Goal: Find specific page/section: Find specific page/section

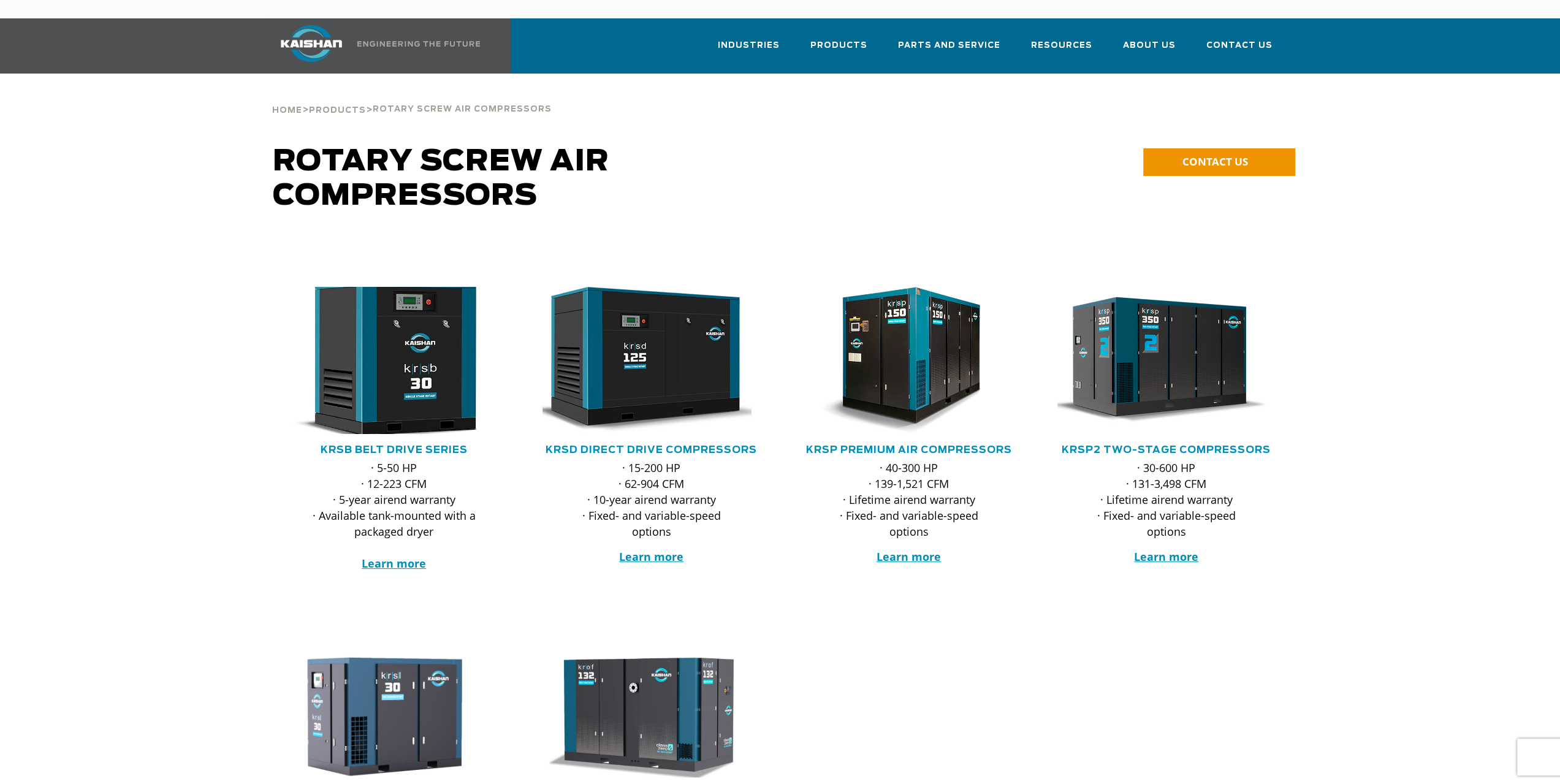
click at [389, 344] on img at bounding box center [385, 360] width 240 height 162
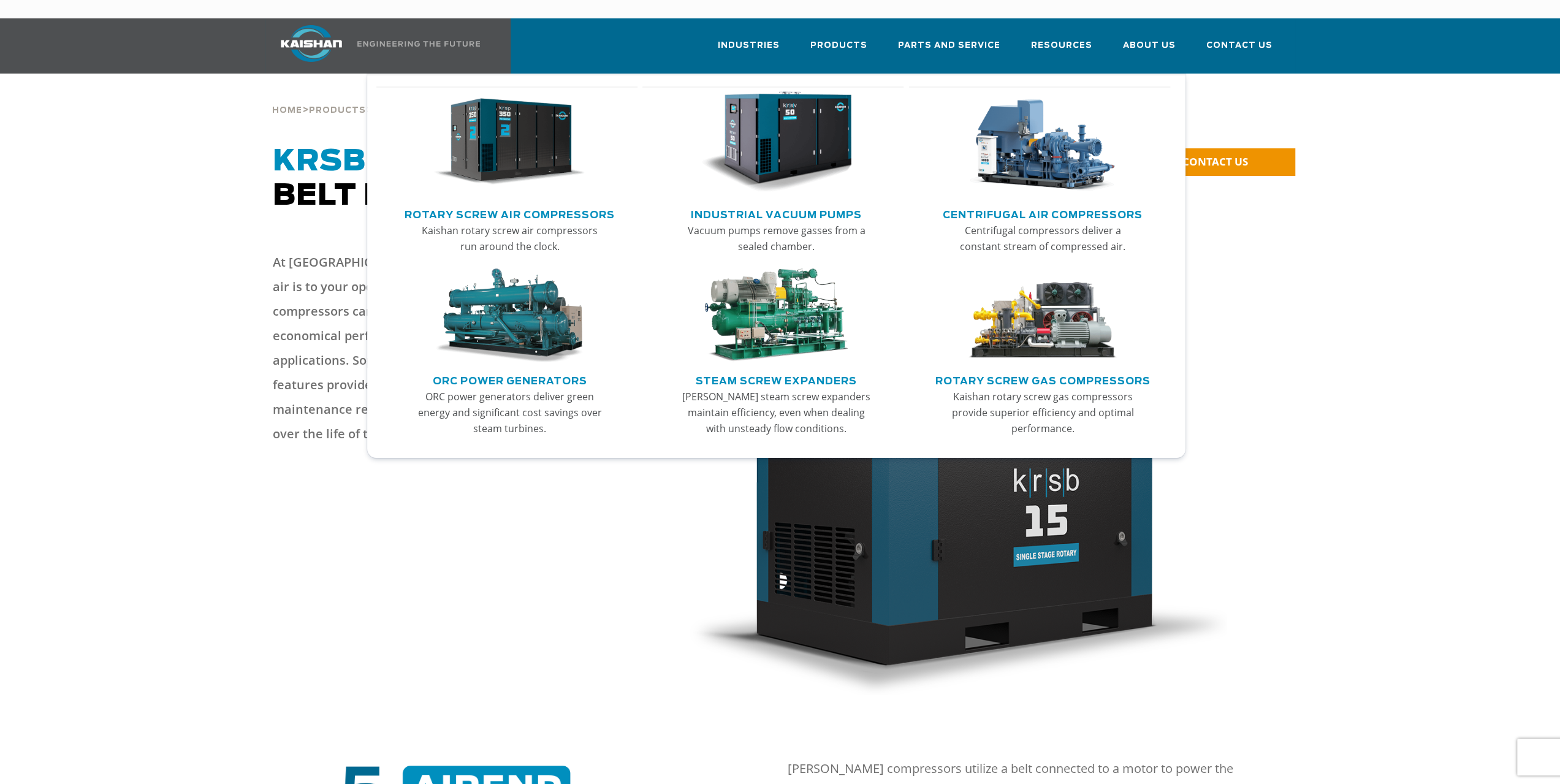
click at [539, 134] on img "Main menu" at bounding box center [509, 142] width 151 height 101
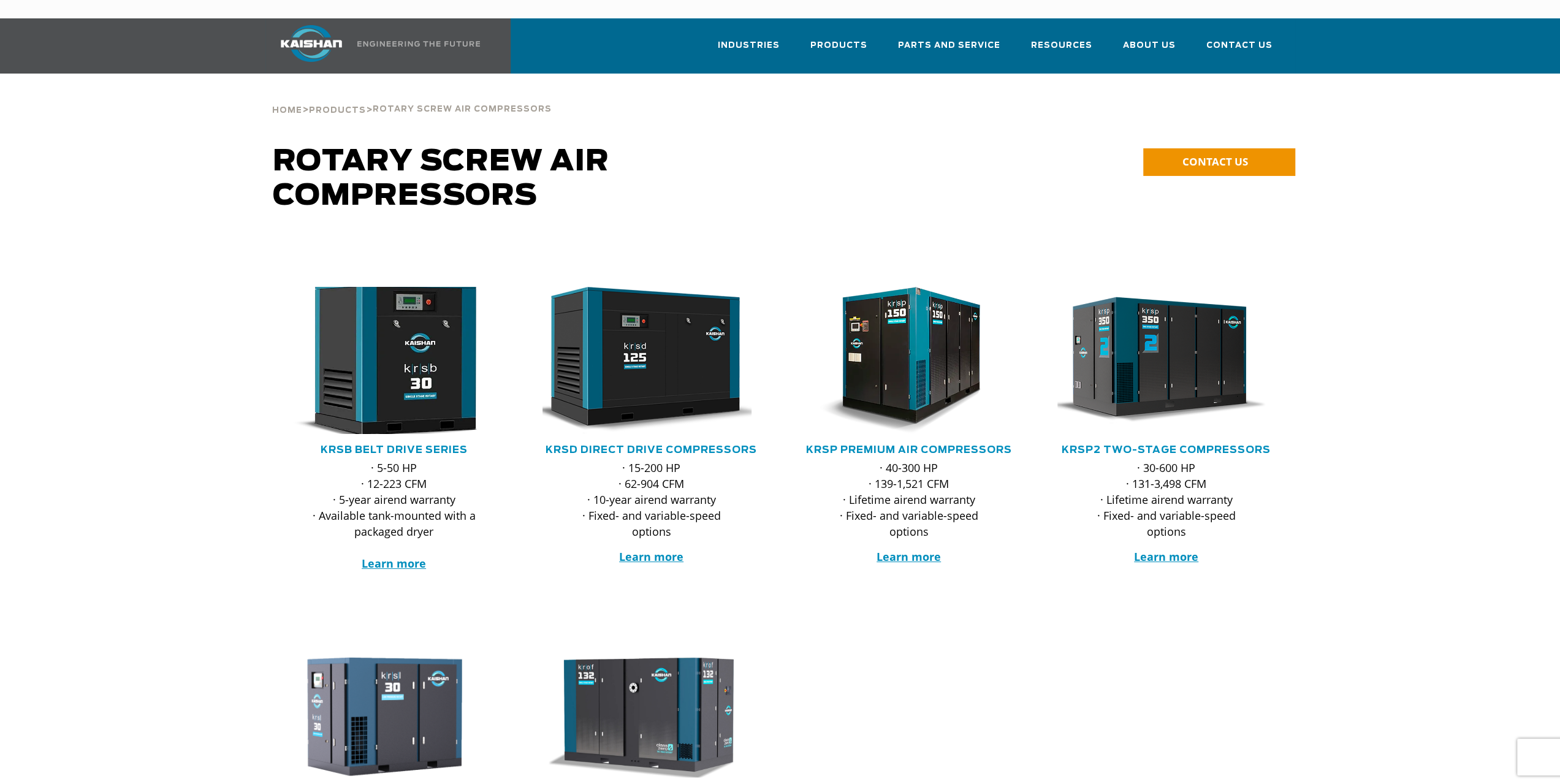
click at [402, 343] on img at bounding box center [385, 360] width 240 height 162
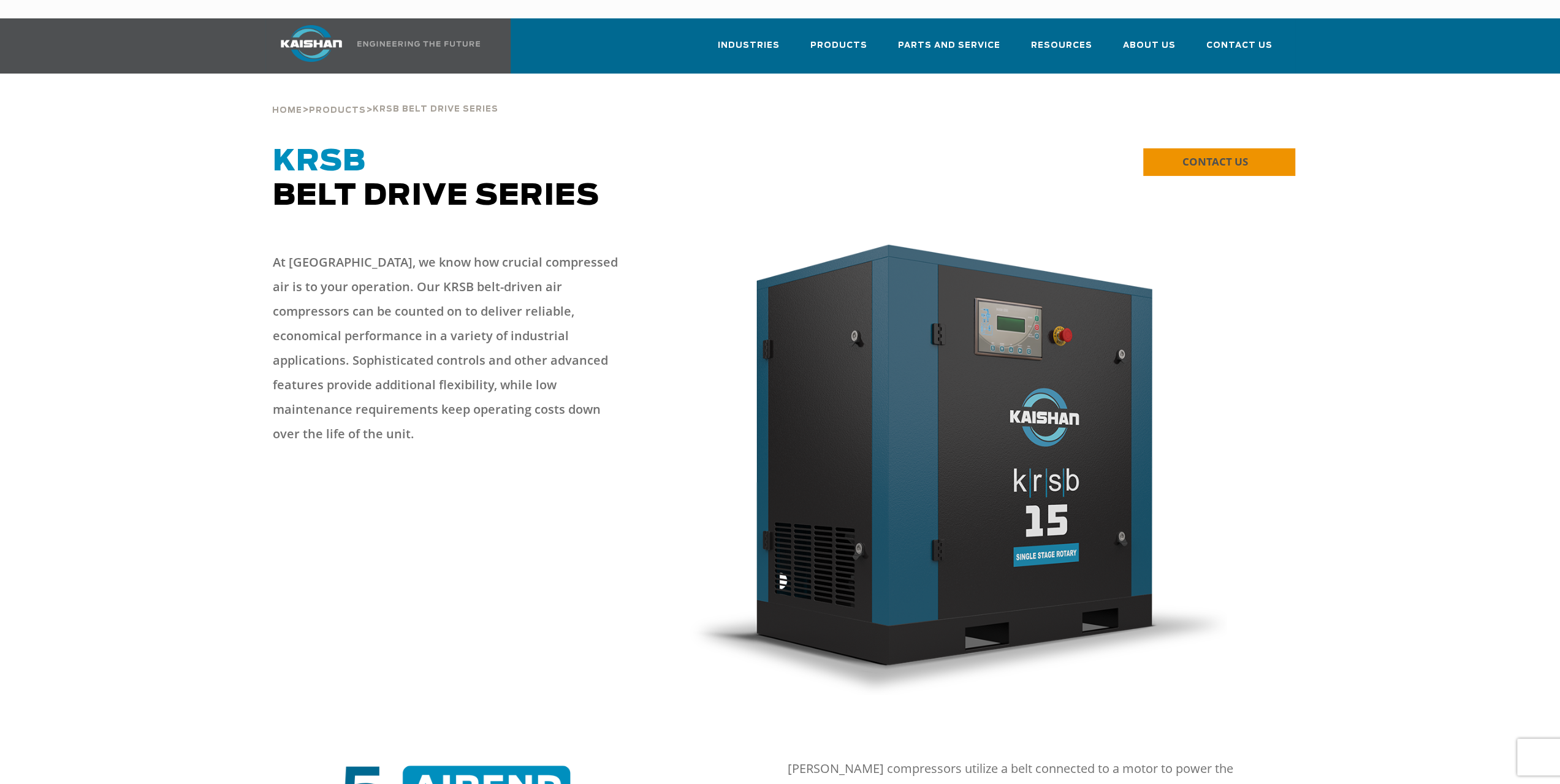
click at [1213, 154] on span "CONTACT US" at bounding box center [1216, 161] width 66 height 14
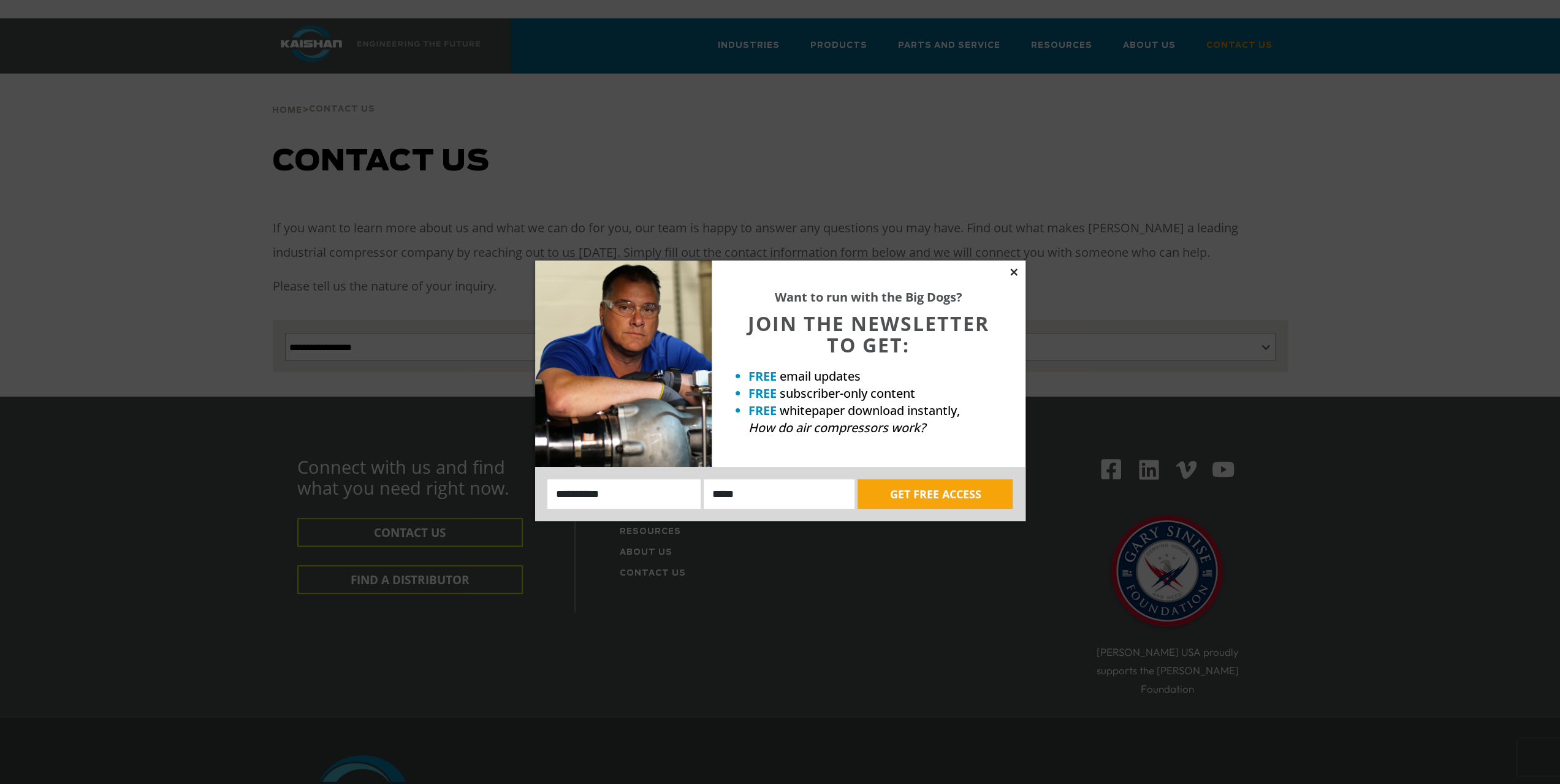
click at [1011, 273] on icon at bounding box center [1013, 271] width 6 height 6
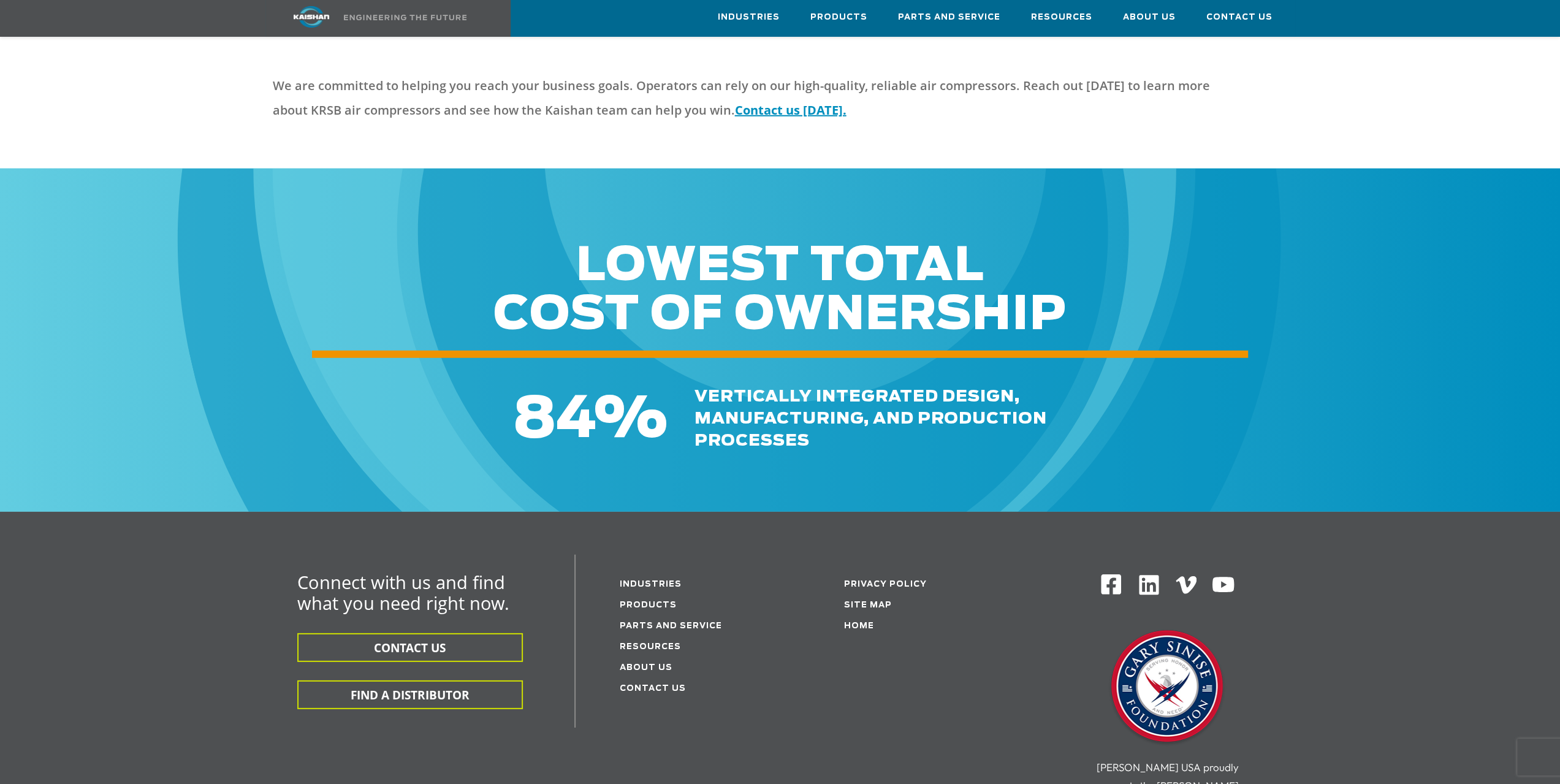
scroll to position [3493, 0]
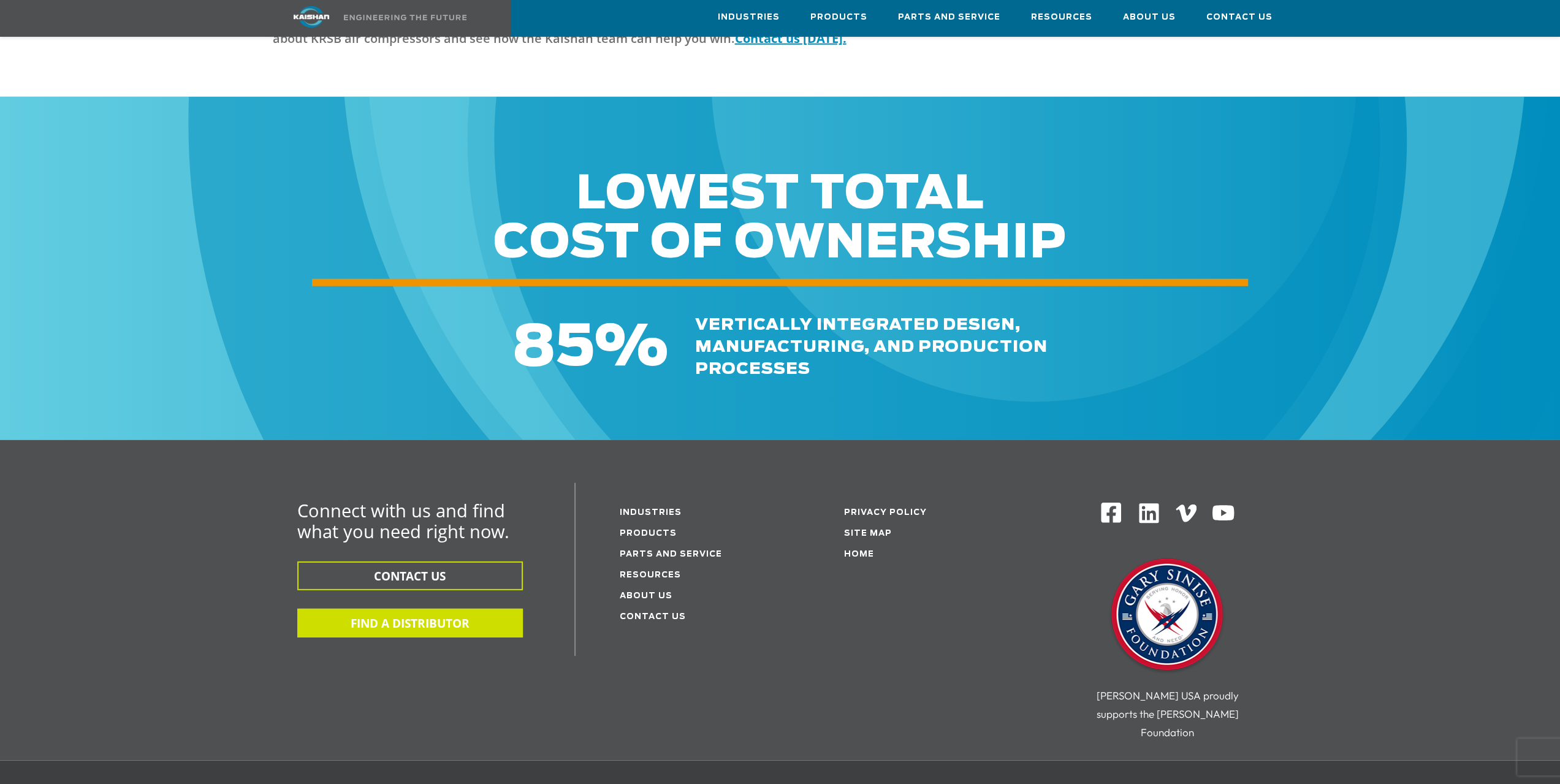
click at [377, 608] on button "FIND A DISTRIBUTOR" at bounding box center [410, 623] width 226 height 29
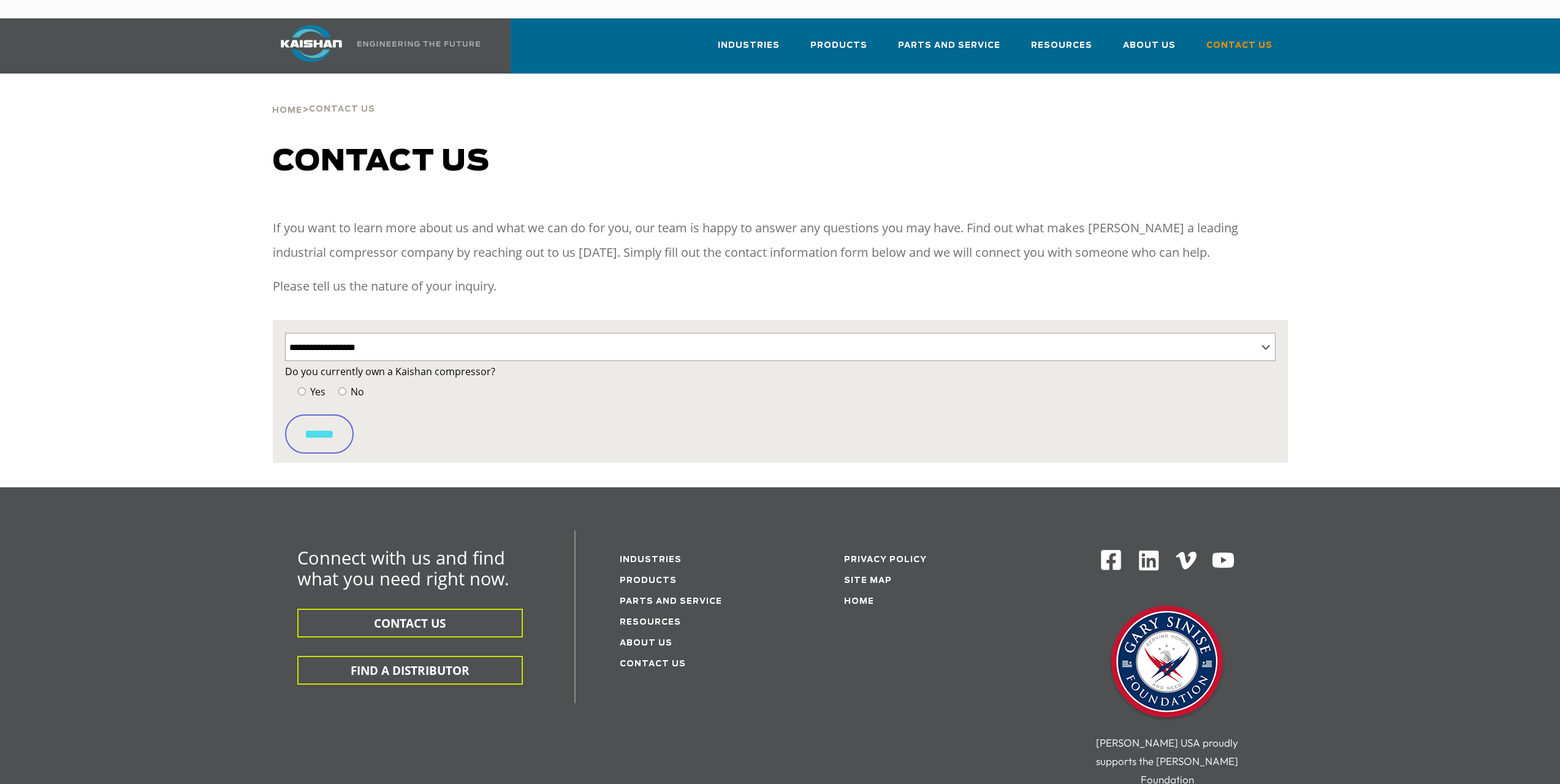
select select "**********"
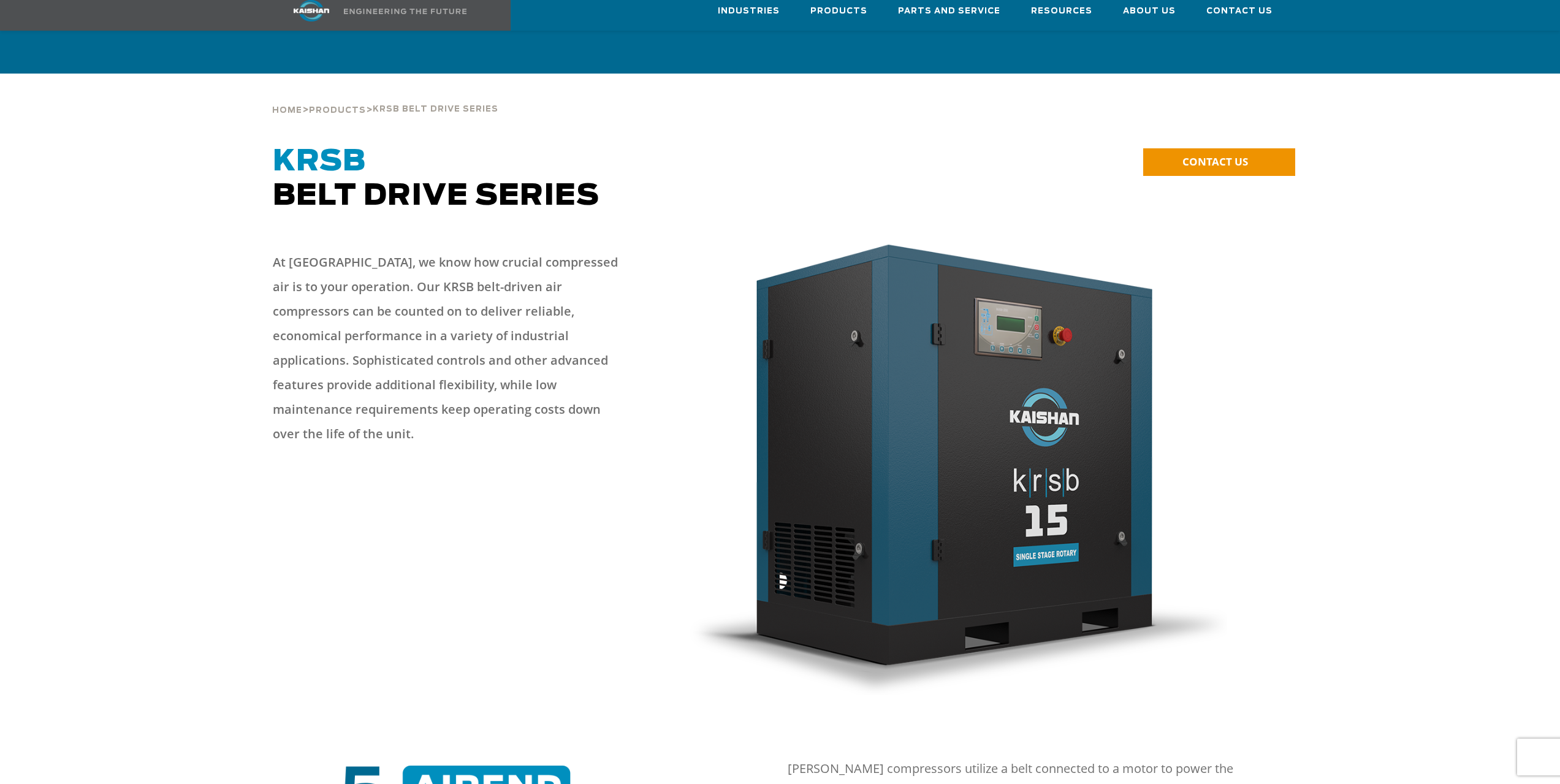
scroll to position [3493, 0]
